Goal: Task Accomplishment & Management: Use online tool/utility

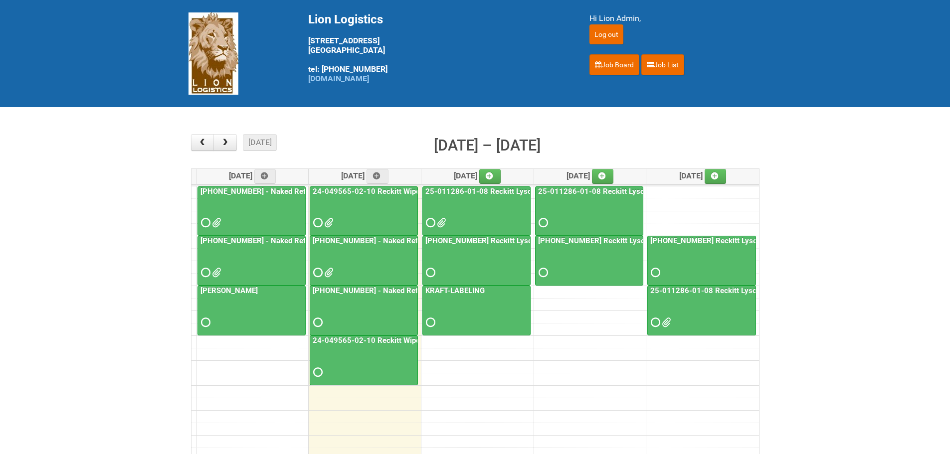
click at [317, 151] on div "[DATE] month week [DATE] – [DATE]" at bounding box center [475, 147] width 568 height 26
click at [331, 222] on span at bounding box center [327, 222] width 7 height 7
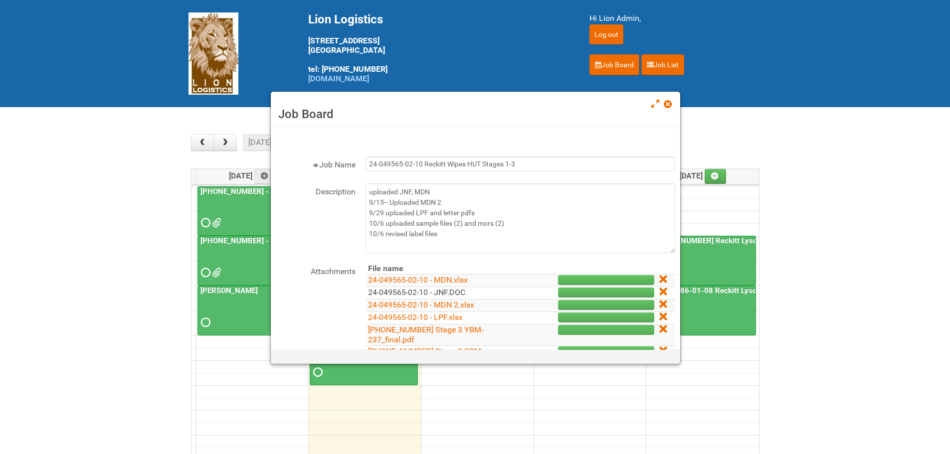
click at [418, 294] on link "24-049565-02-10 - JNF.DOC" at bounding box center [416, 292] width 97 height 9
click at [668, 105] on span at bounding box center [667, 104] width 7 height 7
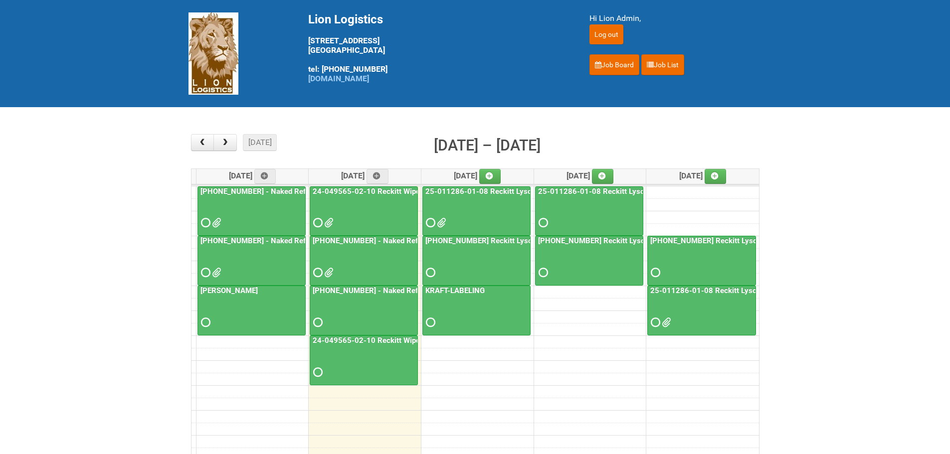
click at [344, 243] on link "[PHONE_NUMBER] - Naked Reformulation - Mailing 2" at bounding box center [402, 240] width 183 height 9
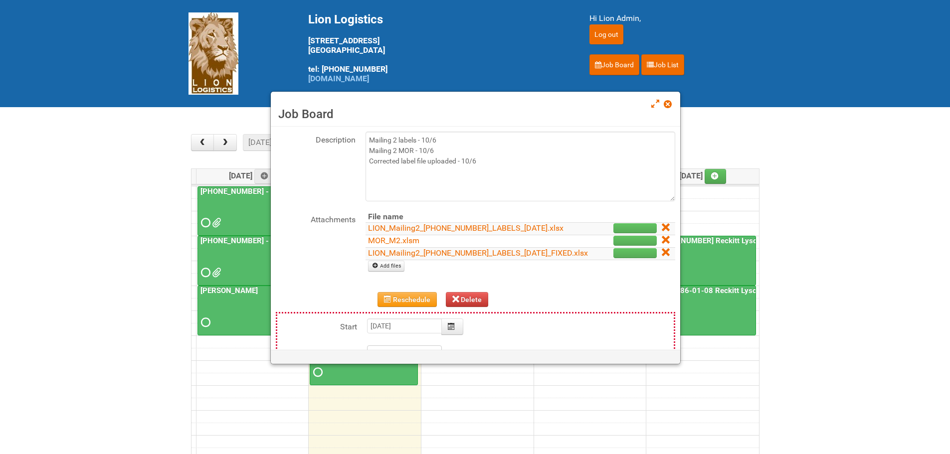
scroll to position [75, 0]
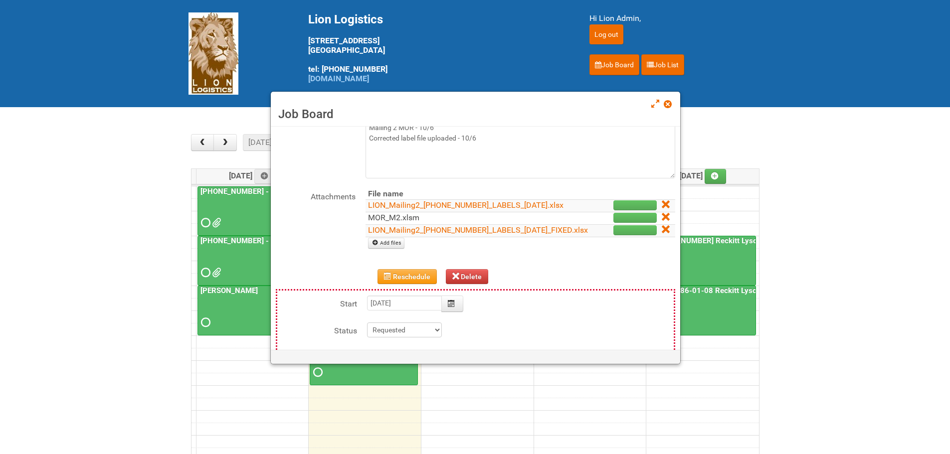
click at [386, 222] on link "MOR_M2.xlsm" at bounding box center [393, 217] width 51 height 9
click at [667, 102] on span at bounding box center [667, 104] width 7 height 7
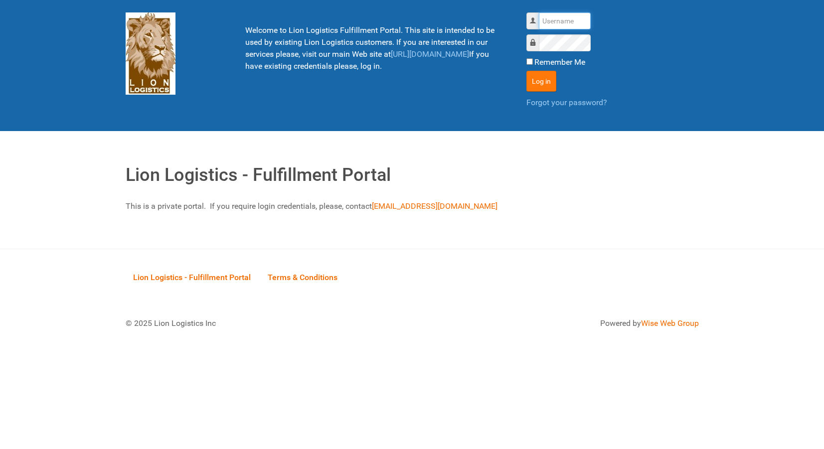
type input "lion"
click at [544, 85] on button "Log in" at bounding box center [542, 81] width 30 height 21
